Goal: Transaction & Acquisition: Subscribe to service/newsletter

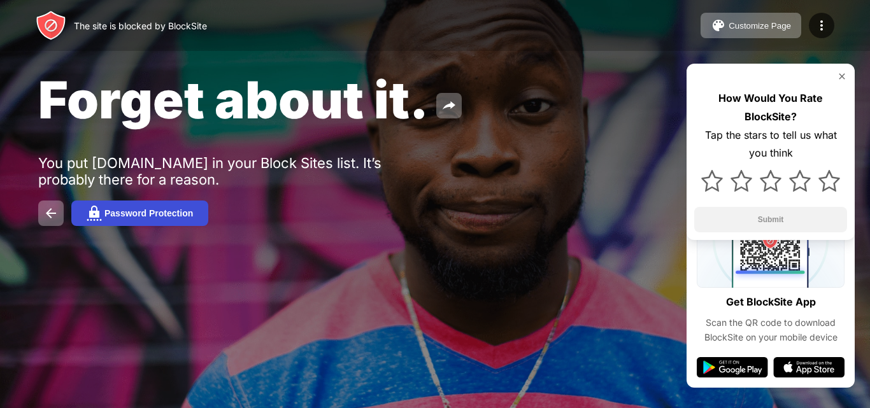
click at [121, 218] on div "Password Protection" at bounding box center [148, 213] width 89 height 10
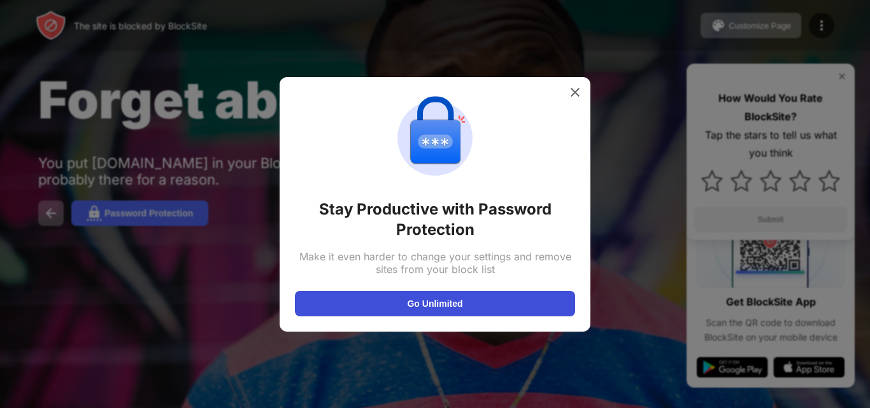
click at [409, 313] on button "Go Unlimited" at bounding box center [435, 303] width 280 height 25
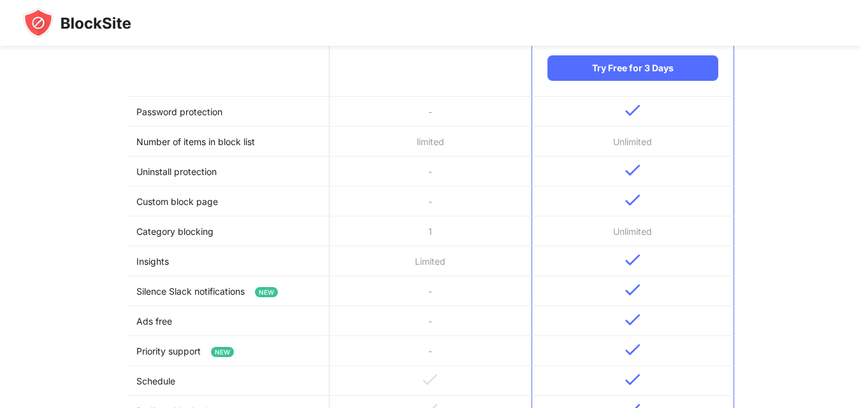
scroll to position [148, 0]
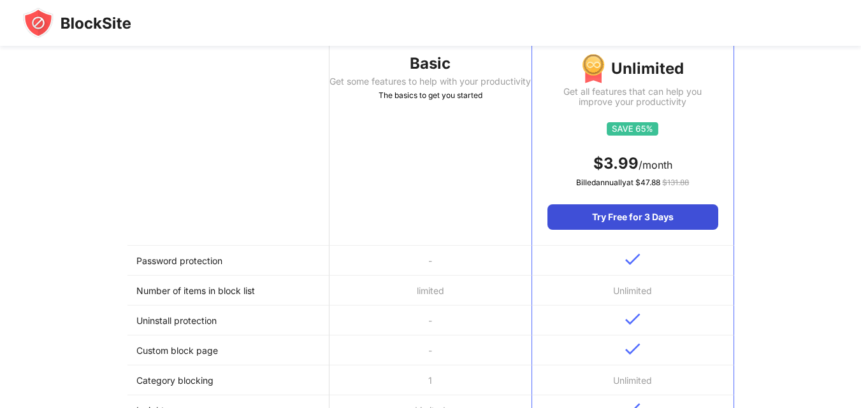
click at [619, 222] on div "Try Free for 3 Days" at bounding box center [632, 217] width 170 height 25
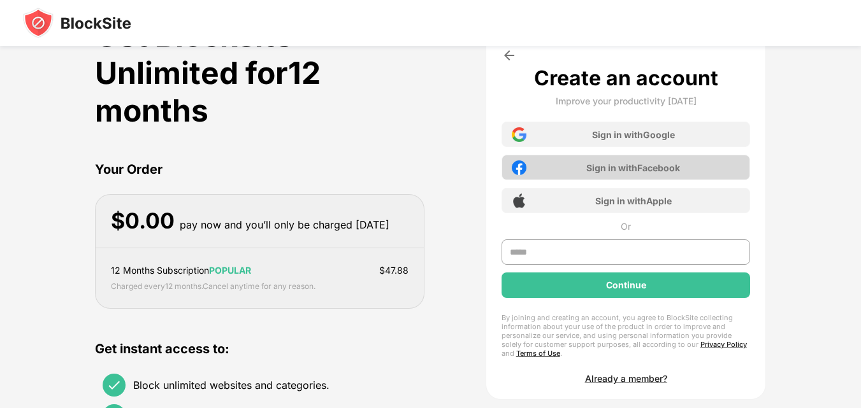
scroll to position [0, 0]
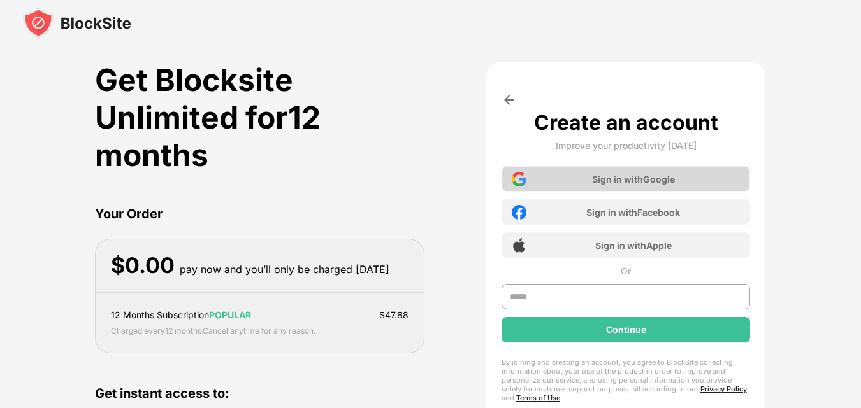
click at [610, 175] on div "Sign in with Google" at bounding box center [633, 179] width 83 height 11
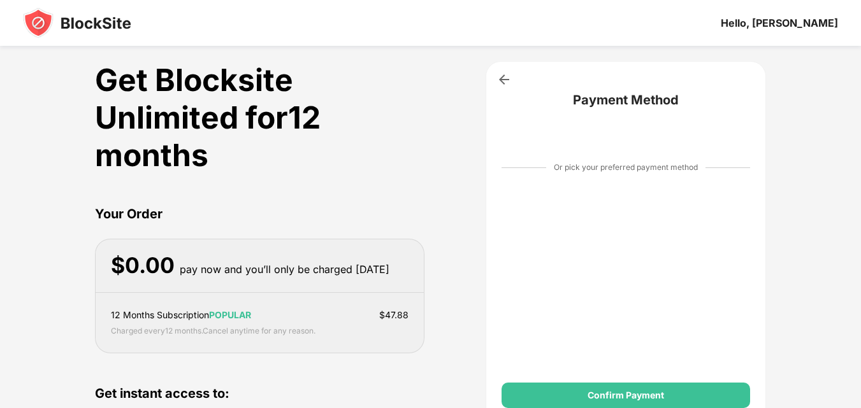
scroll to position [148, 0]
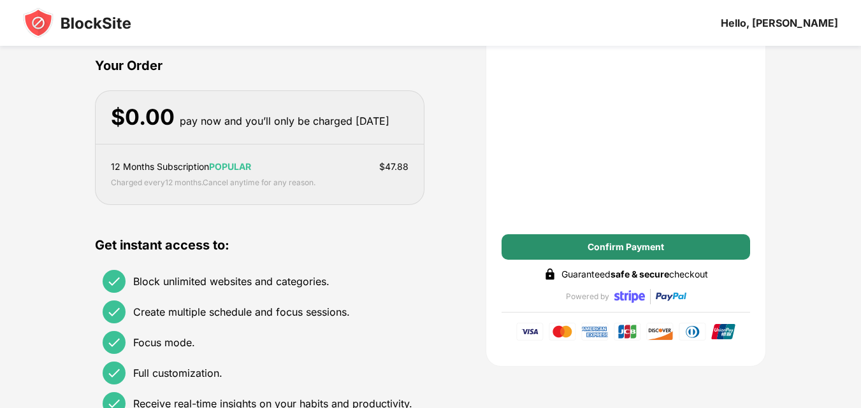
click at [639, 242] on div "Confirm Payment" at bounding box center [625, 247] width 76 height 10
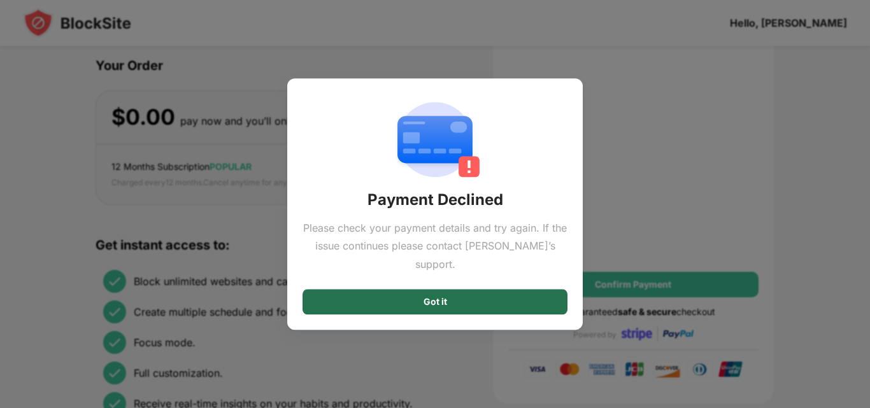
click at [475, 289] on div "Got it" at bounding box center [435, 301] width 265 height 25
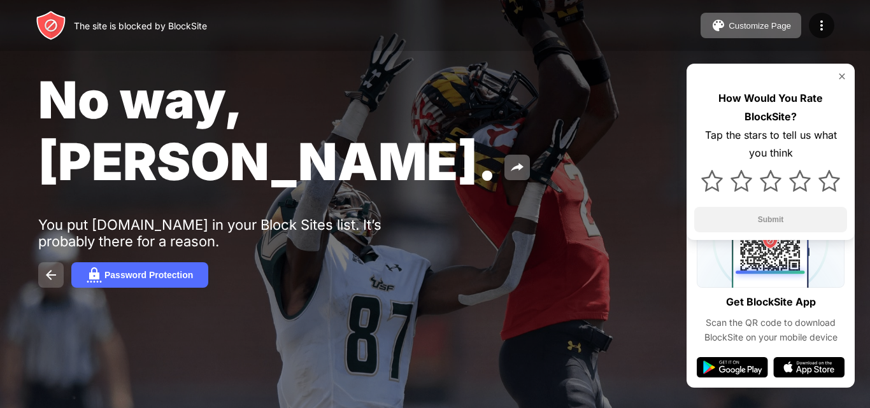
click at [55, 262] on button at bounding box center [50, 274] width 25 height 25
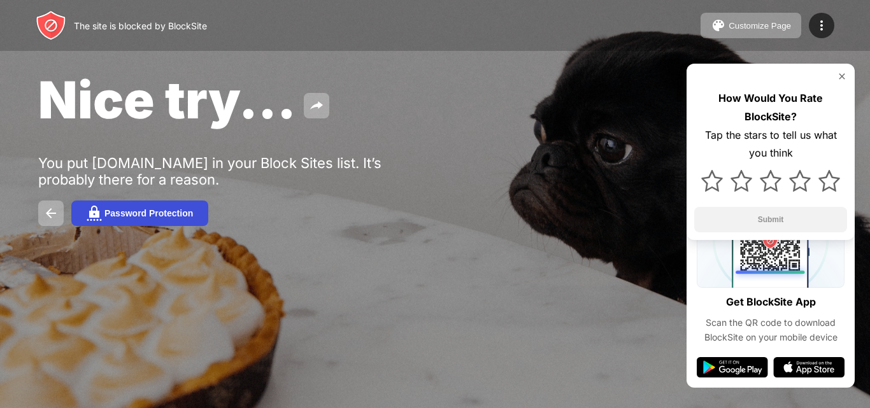
click at [187, 217] on div "Password Protection" at bounding box center [148, 213] width 89 height 10
click at [188, 206] on button "Password Protection" at bounding box center [139, 213] width 137 height 25
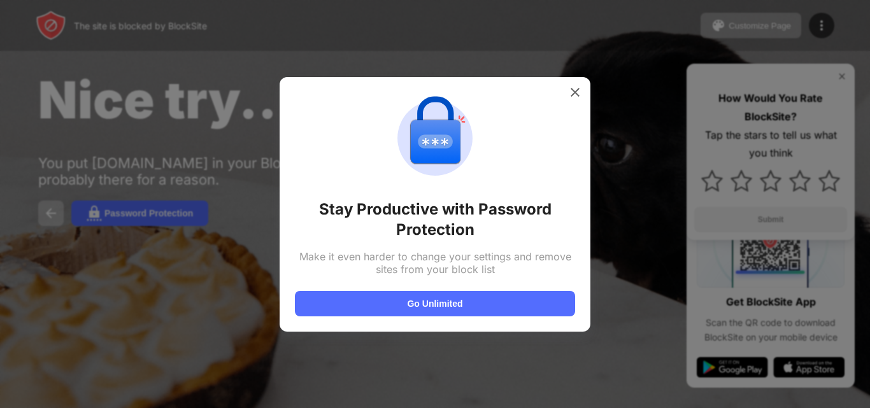
click at [188, 207] on div at bounding box center [435, 204] width 870 height 408
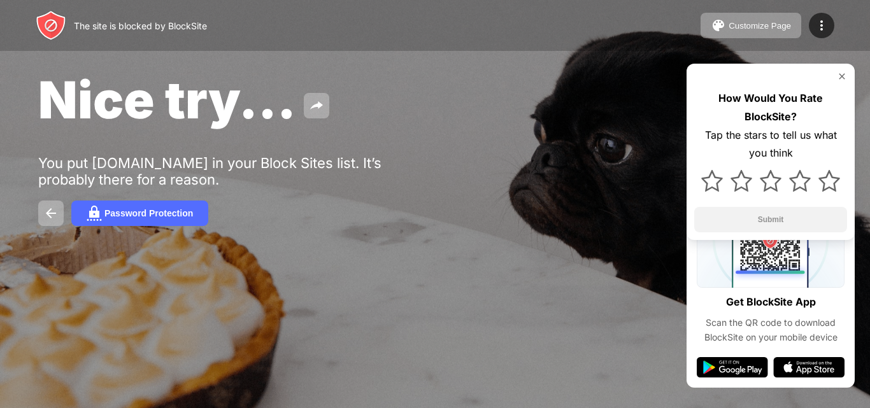
click at [188, 207] on button "Password Protection" at bounding box center [139, 213] width 137 height 25
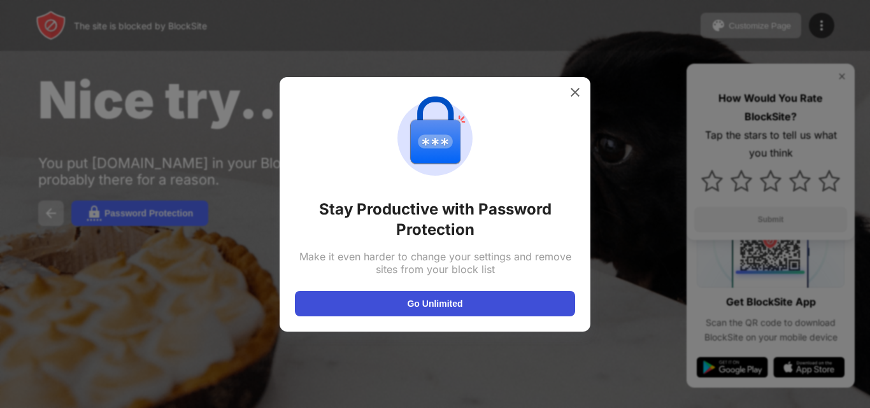
click at [526, 307] on button "Go Unlimited" at bounding box center [435, 303] width 280 height 25
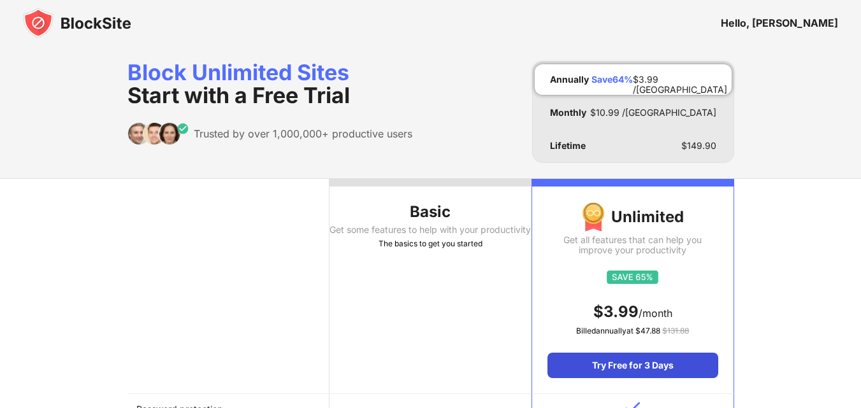
click at [681, 364] on div "Try Free for 3 Days" at bounding box center [632, 365] width 170 height 25
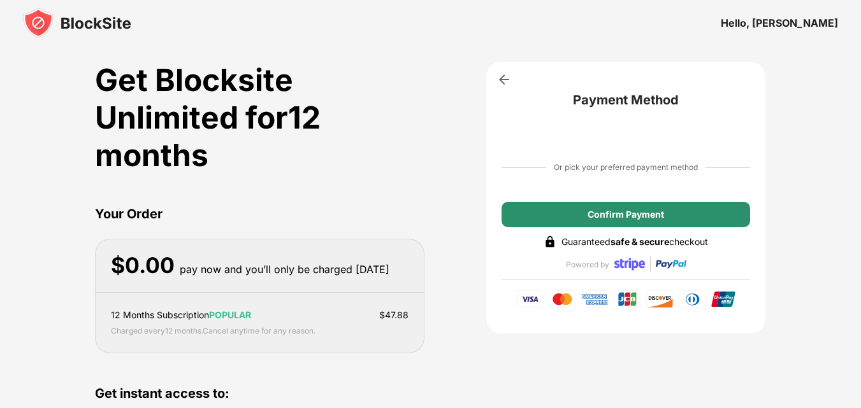
click at [578, 213] on div "Confirm Payment" at bounding box center [625, 214] width 249 height 25
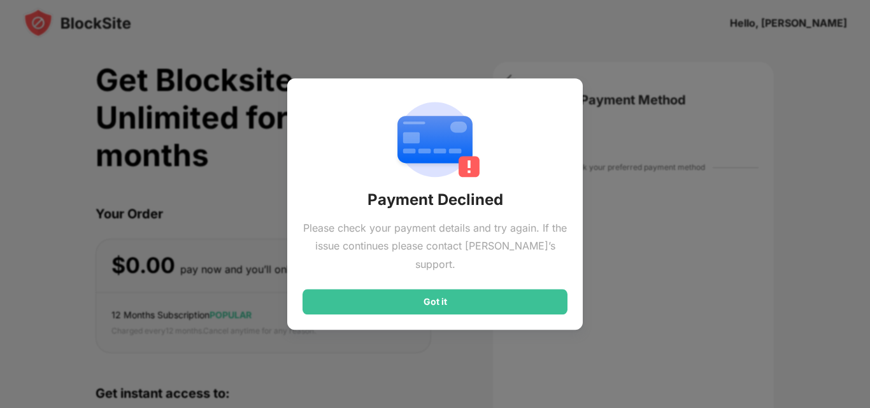
click at [490, 306] on div "Payment Declined Please check your payment details and try again. If the issue …" at bounding box center [435, 204] width 296 height 252
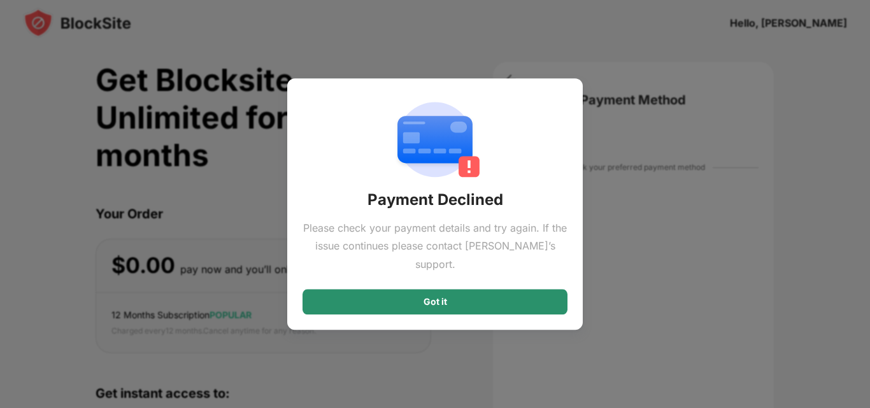
click at [485, 297] on div "Got it" at bounding box center [435, 301] width 265 height 25
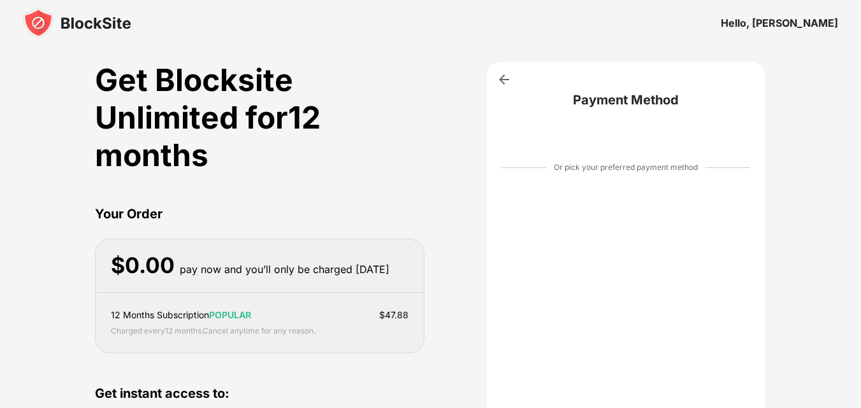
scroll to position [148, 0]
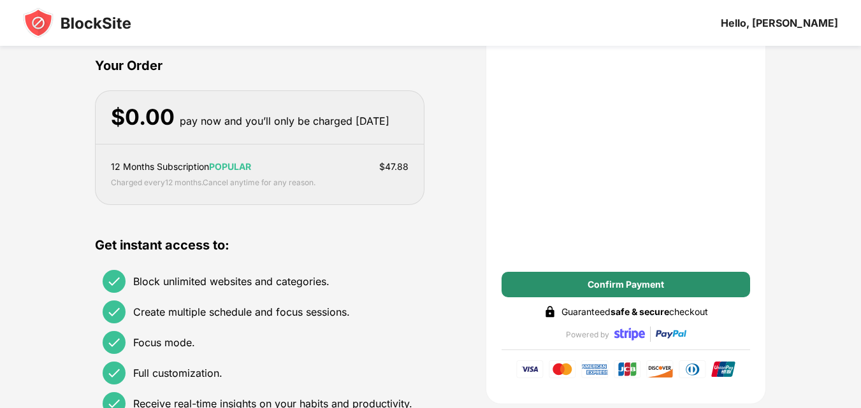
click at [682, 282] on div "Confirm Payment" at bounding box center [625, 284] width 249 height 25
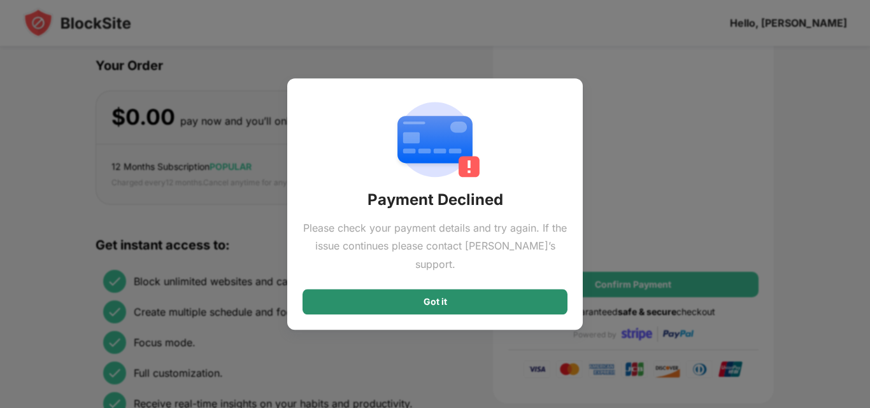
click at [527, 289] on div "Got it" at bounding box center [435, 301] width 265 height 25
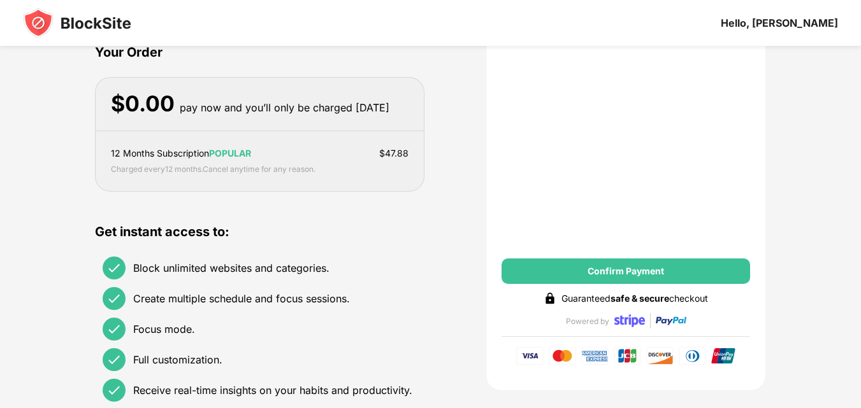
scroll to position [298, 0]
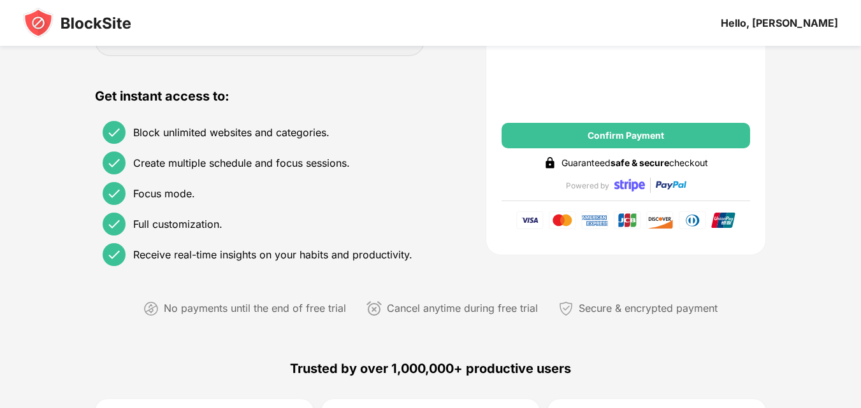
click at [608, 143] on div "Confirm Payment" at bounding box center [625, 135] width 249 height 25
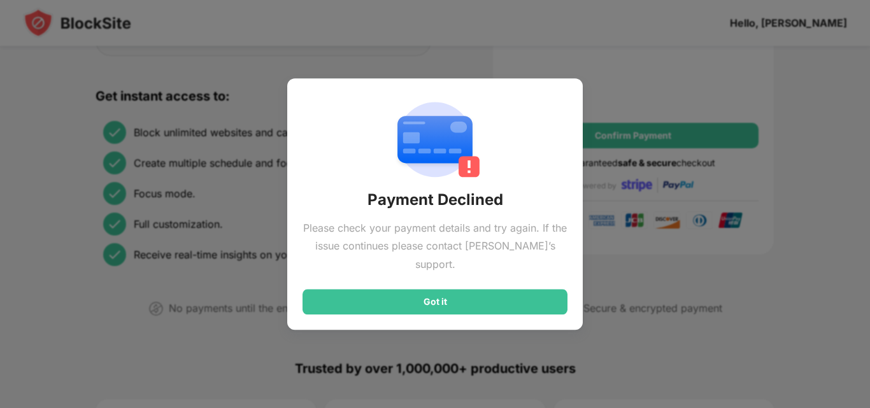
click at [427, 308] on div "Payment Declined Please check your payment details and try again. If the issue …" at bounding box center [435, 204] width 296 height 252
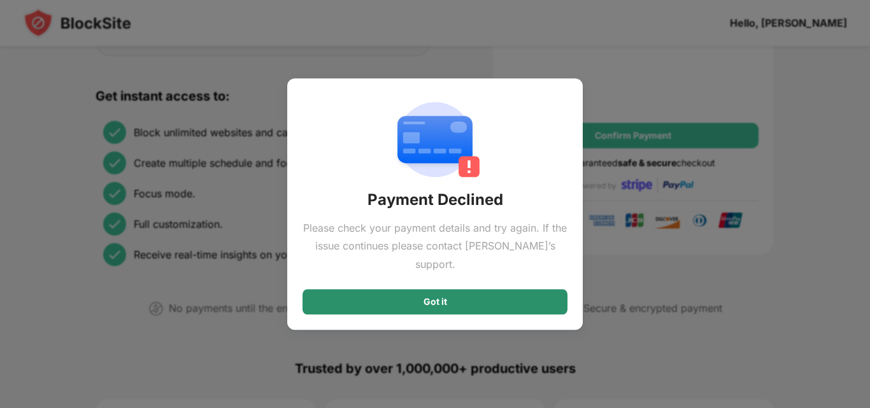
click at [447, 289] on div "Got it" at bounding box center [435, 301] width 265 height 25
